Goal: Navigation & Orientation: Find specific page/section

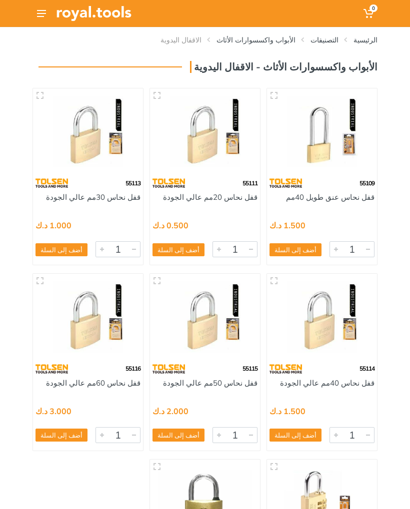
click at [287, 42] on link "الأبواب واكسسوارات الأثاث" at bounding box center [255, 40] width 79 height 10
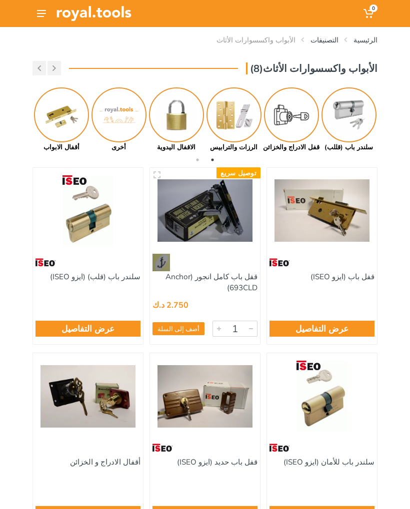
click at [298, 123] on img at bounding box center [291, 114] width 55 height 55
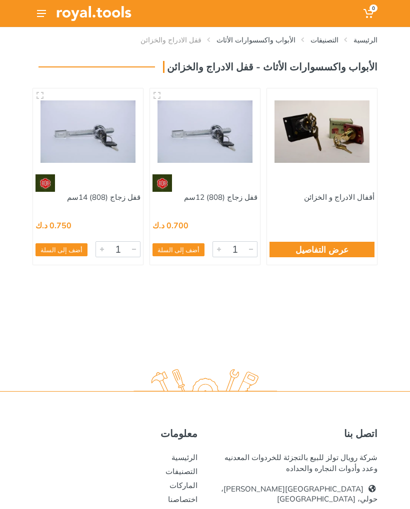
click at [332, 41] on link "التصنيفات" at bounding box center [324, 40] width 28 height 10
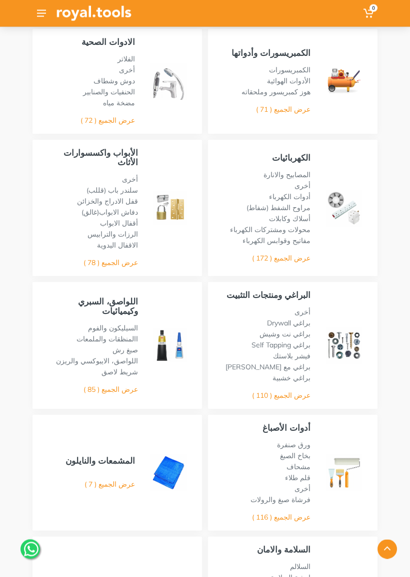
scroll to position [468, 0]
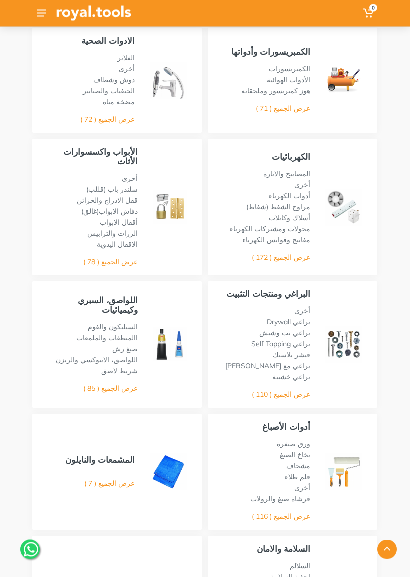
click at [127, 147] on link "الأبواب واكسسوارات الأثاث" at bounding box center [100, 157] width 74 height 20
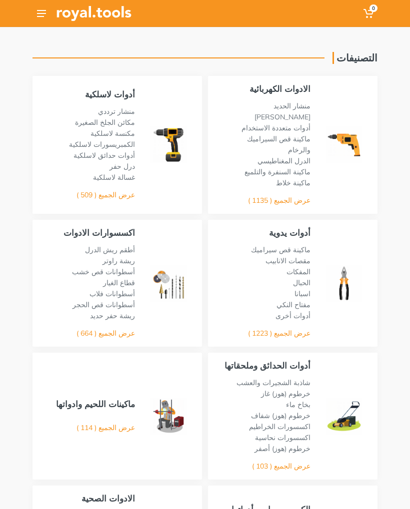
scroll to position [497, 0]
